Goal: Navigation & Orientation: Go to known website

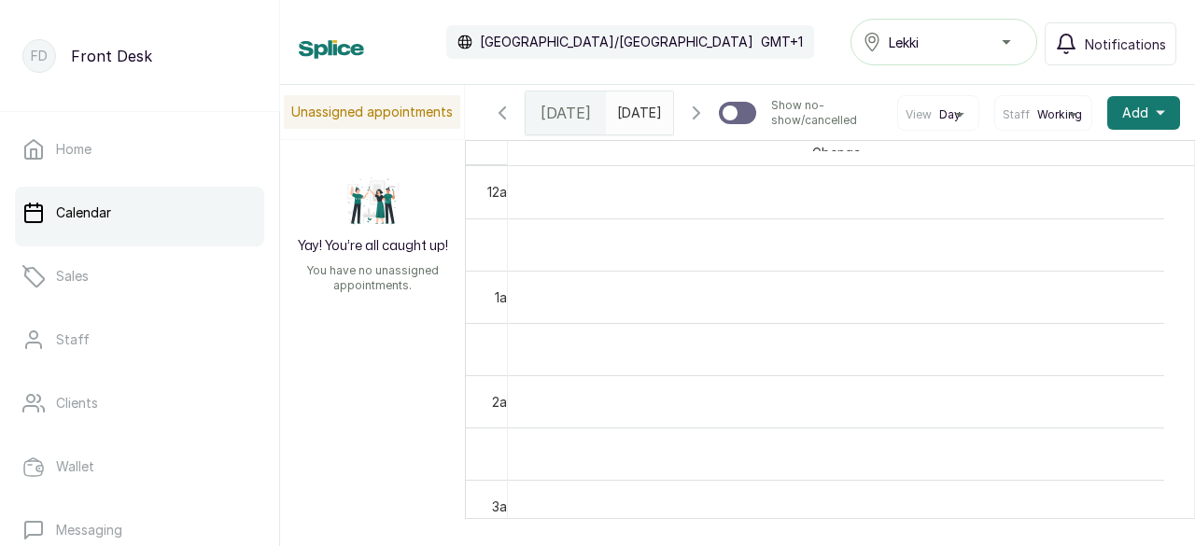
scroll to position [629, 0]
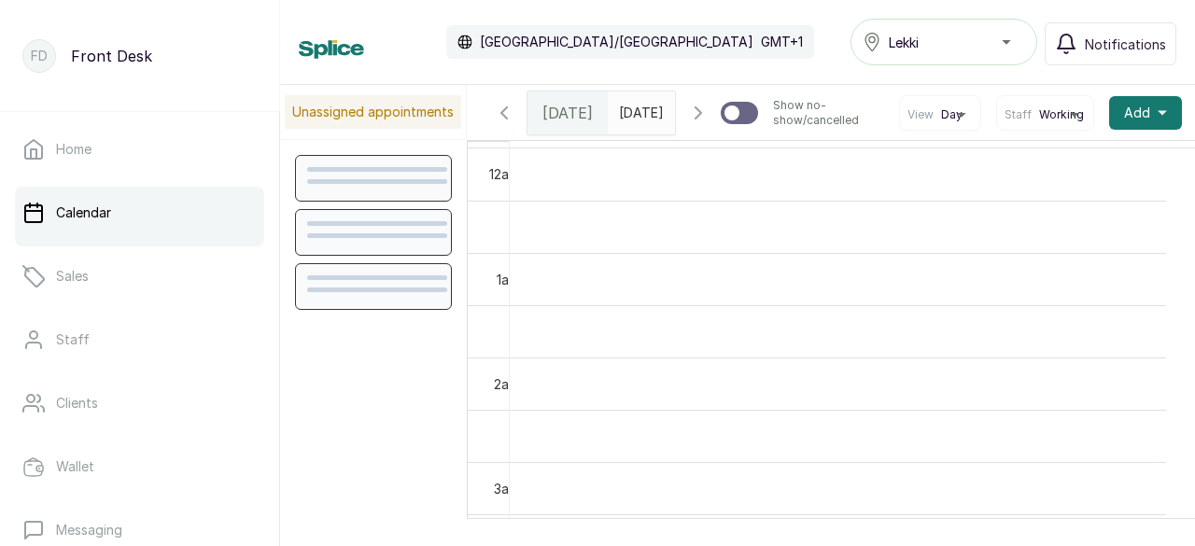
scroll to position [629, 0]
